Goal: Task Accomplishment & Management: Complete application form

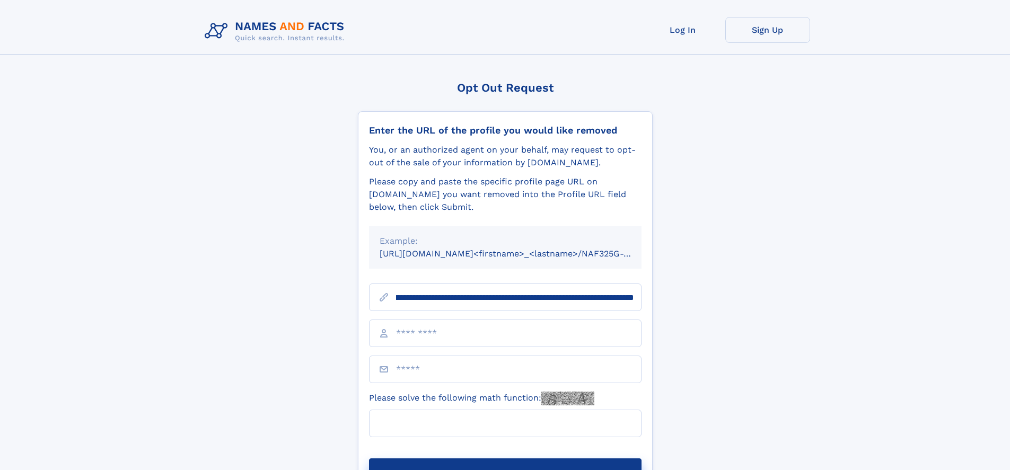
scroll to position [0, 127]
type input "**********"
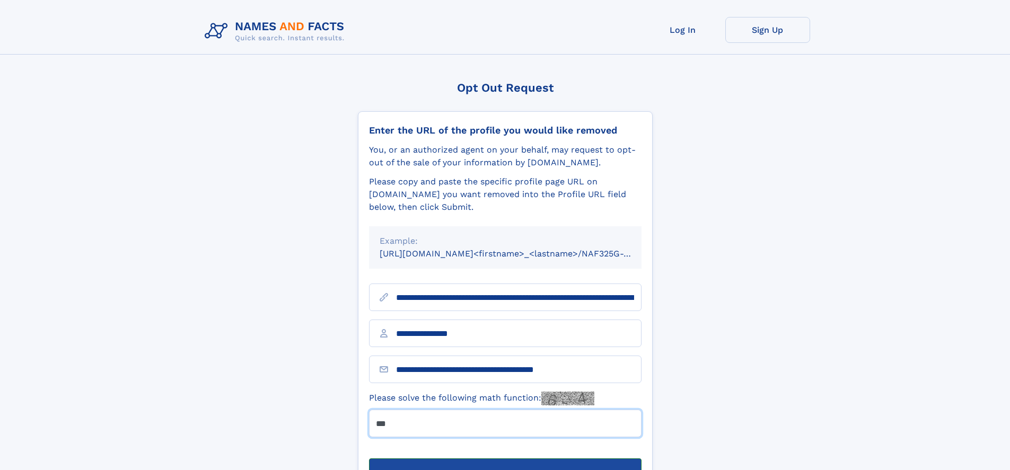
type input "***"
click at [505, 459] on button "Submit Opt Out Request" at bounding box center [505, 476] width 272 height 34
